Goal: Browse casually

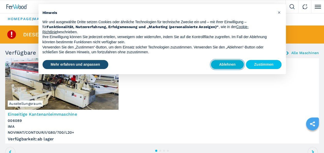
click at [231, 62] on button "Ablehnen" at bounding box center [227, 64] width 33 height 9
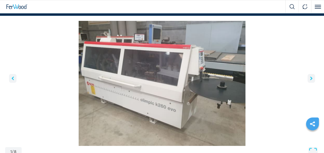
scroll to position [181, 0]
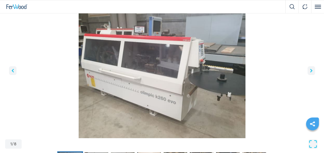
click at [311, 70] on icon "right-button" at bounding box center [311, 71] width 2 height 4
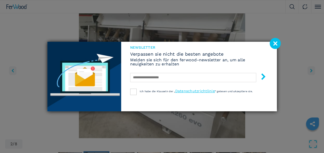
click at [275, 42] on image at bounding box center [275, 43] width 11 height 11
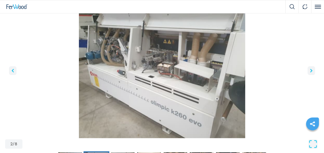
click at [311, 71] on icon "right-button" at bounding box center [311, 71] width 2 height 4
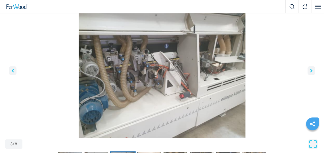
click at [311, 71] on icon "right-button" at bounding box center [311, 71] width 2 height 4
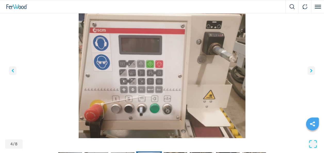
click at [311, 71] on icon "right-button" at bounding box center [311, 71] width 2 height 4
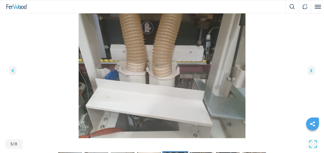
click at [311, 71] on icon "right-button" at bounding box center [311, 71] width 2 height 4
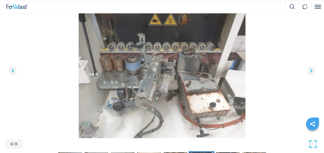
click at [311, 71] on icon "right-button" at bounding box center [311, 71] width 2 height 4
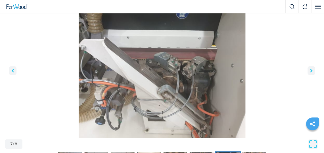
click at [311, 71] on icon "right-button" at bounding box center [311, 71] width 2 height 4
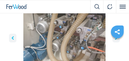
scroll to position [201, 0]
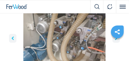
click at [117, 39] on div at bounding box center [117, 31] width 13 height 17
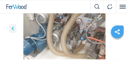
scroll to position [222, 0]
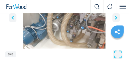
click at [116, 17] on icon "right-button" at bounding box center [117, 18] width 2 height 4
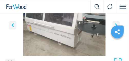
scroll to position [212, 0]
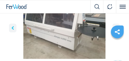
click at [115, 24] on div at bounding box center [117, 31] width 13 height 17
click at [115, 25] on div at bounding box center [117, 31] width 13 height 17
